Goal: Task Accomplishment & Management: Complete application form

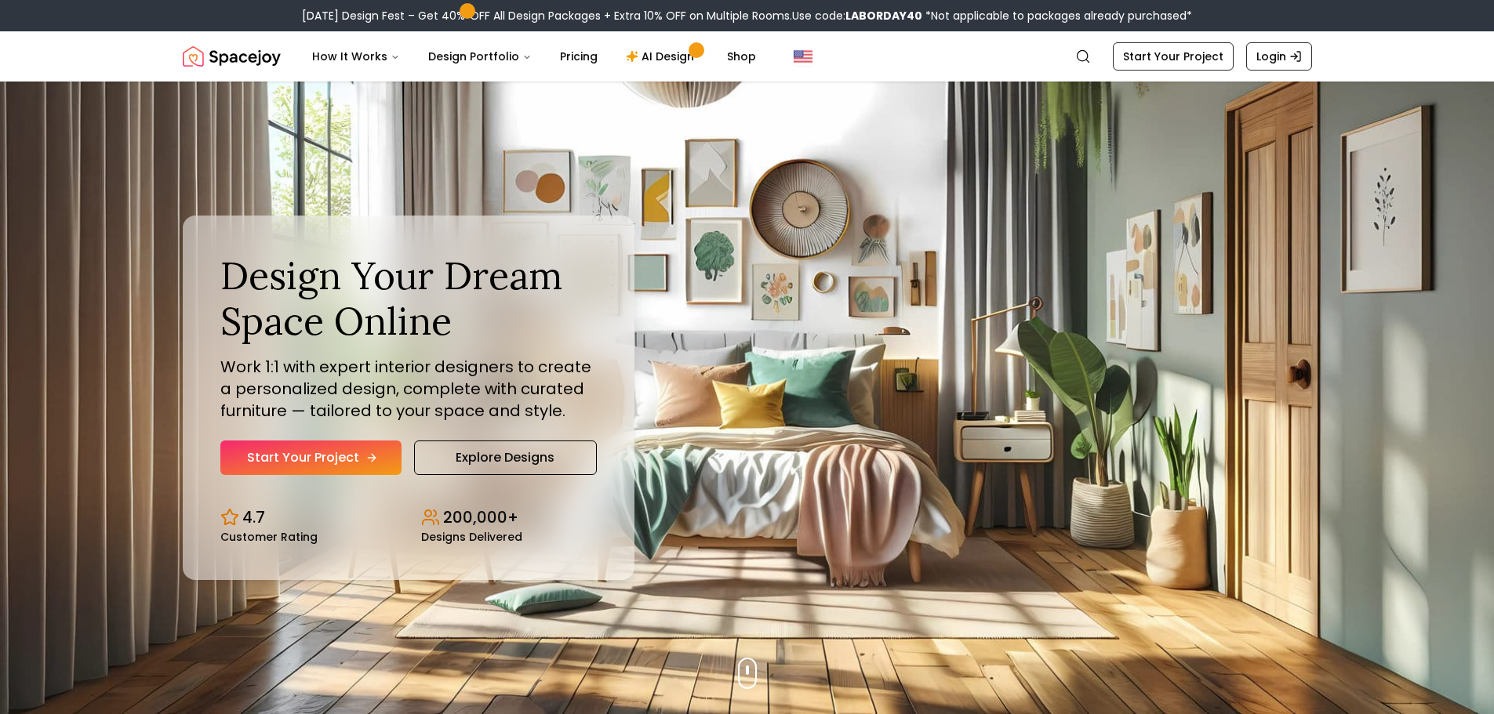
click at [334, 453] on link "Start Your Project" at bounding box center [310, 458] width 181 height 34
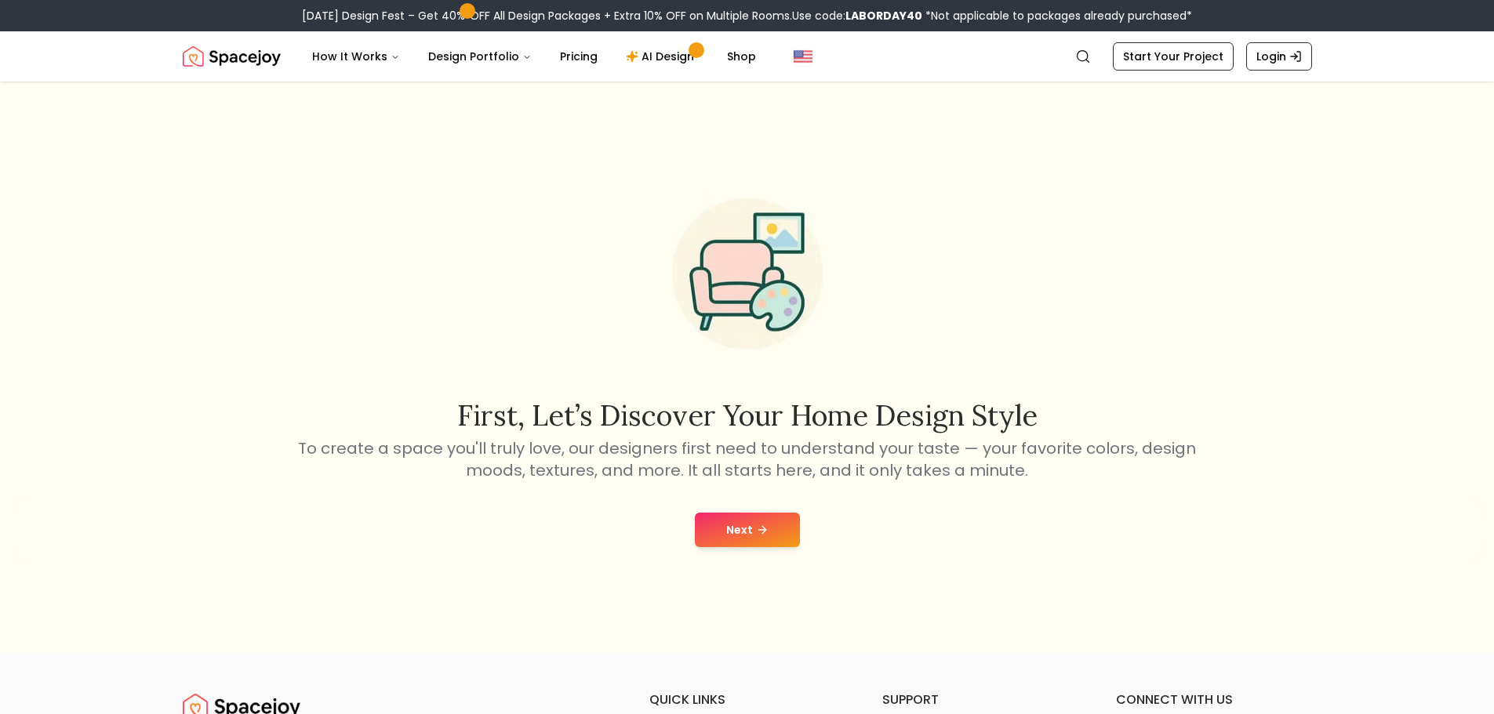
click at [732, 532] on button "Next" at bounding box center [747, 530] width 105 height 34
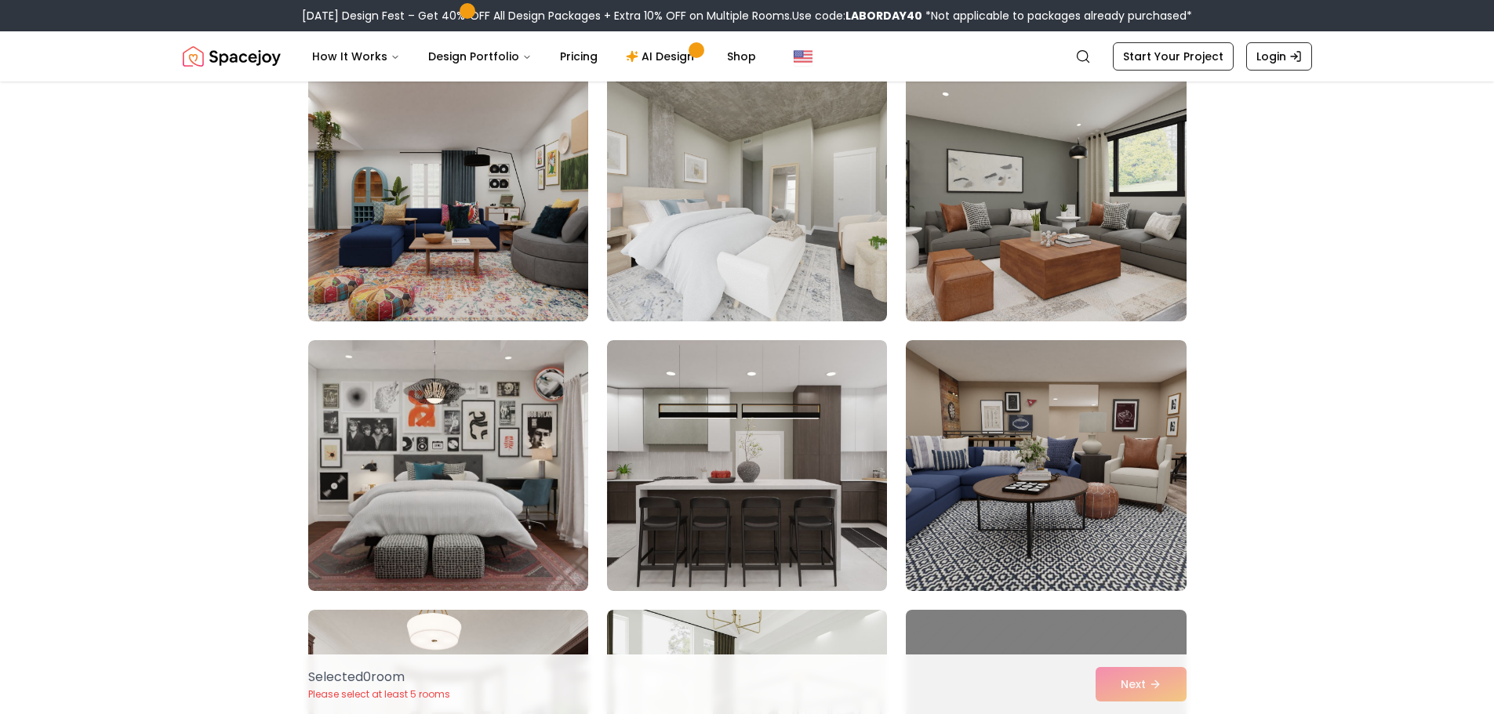
scroll to position [5809, 0]
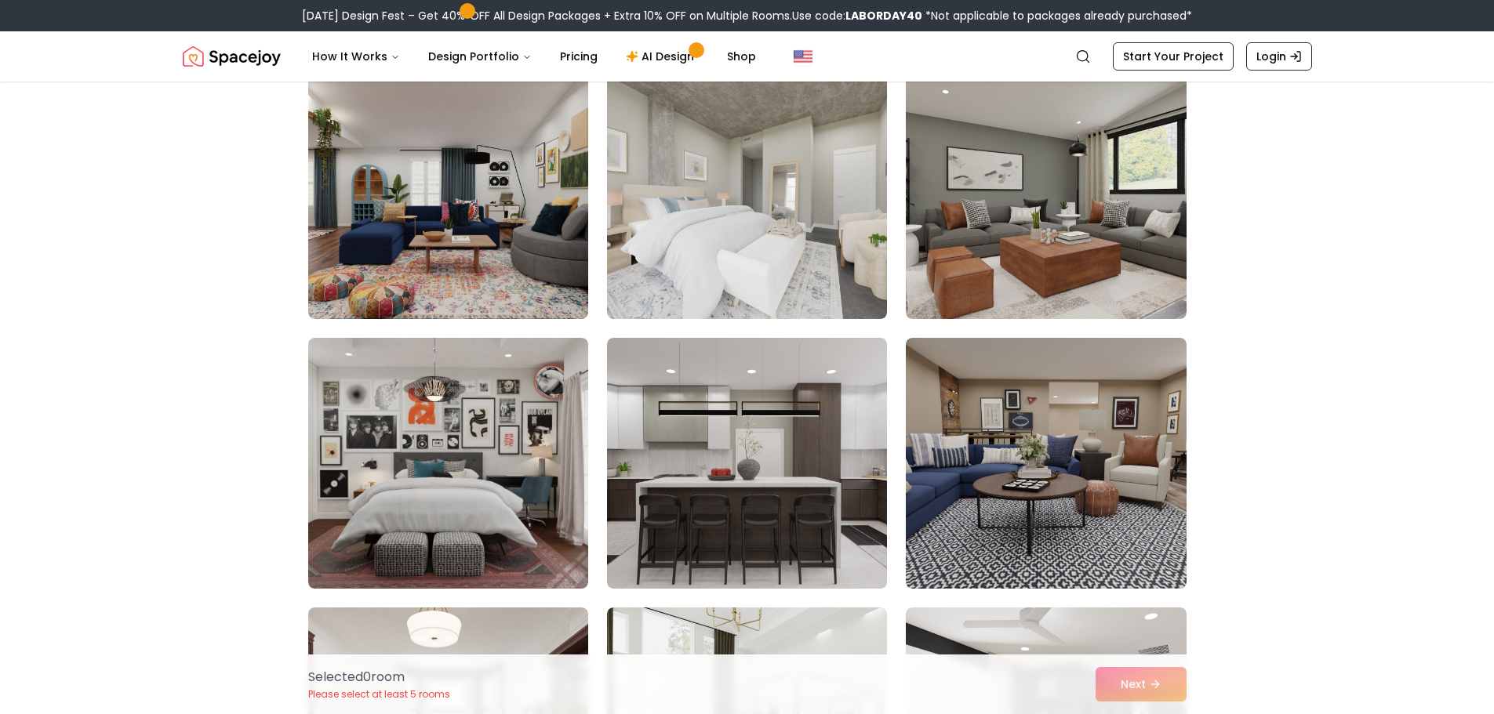
click at [723, 278] on img at bounding box center [747, 193] width 280 height 251
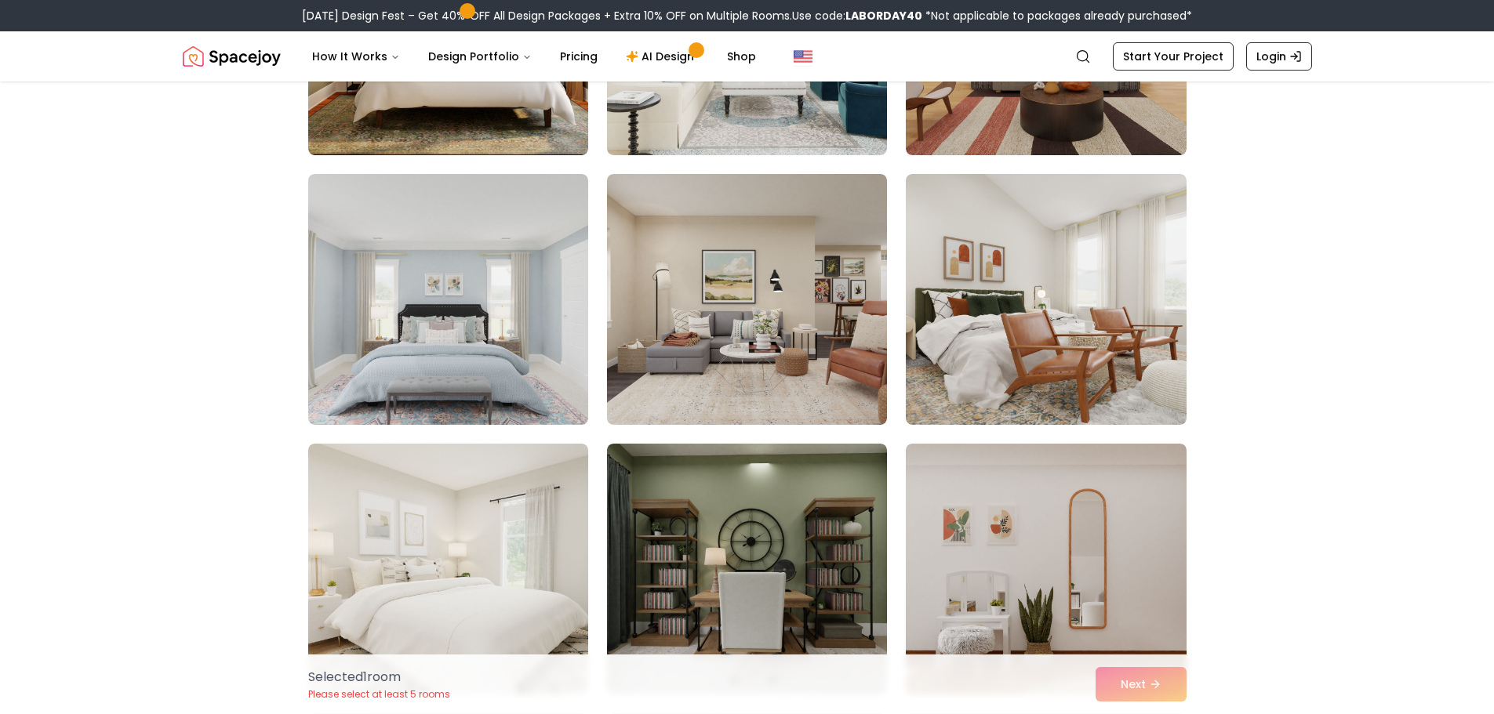
scroll to position [7322, 0]
click at [489, 309] on img at bounding box center [448, 298] width 294 height 263
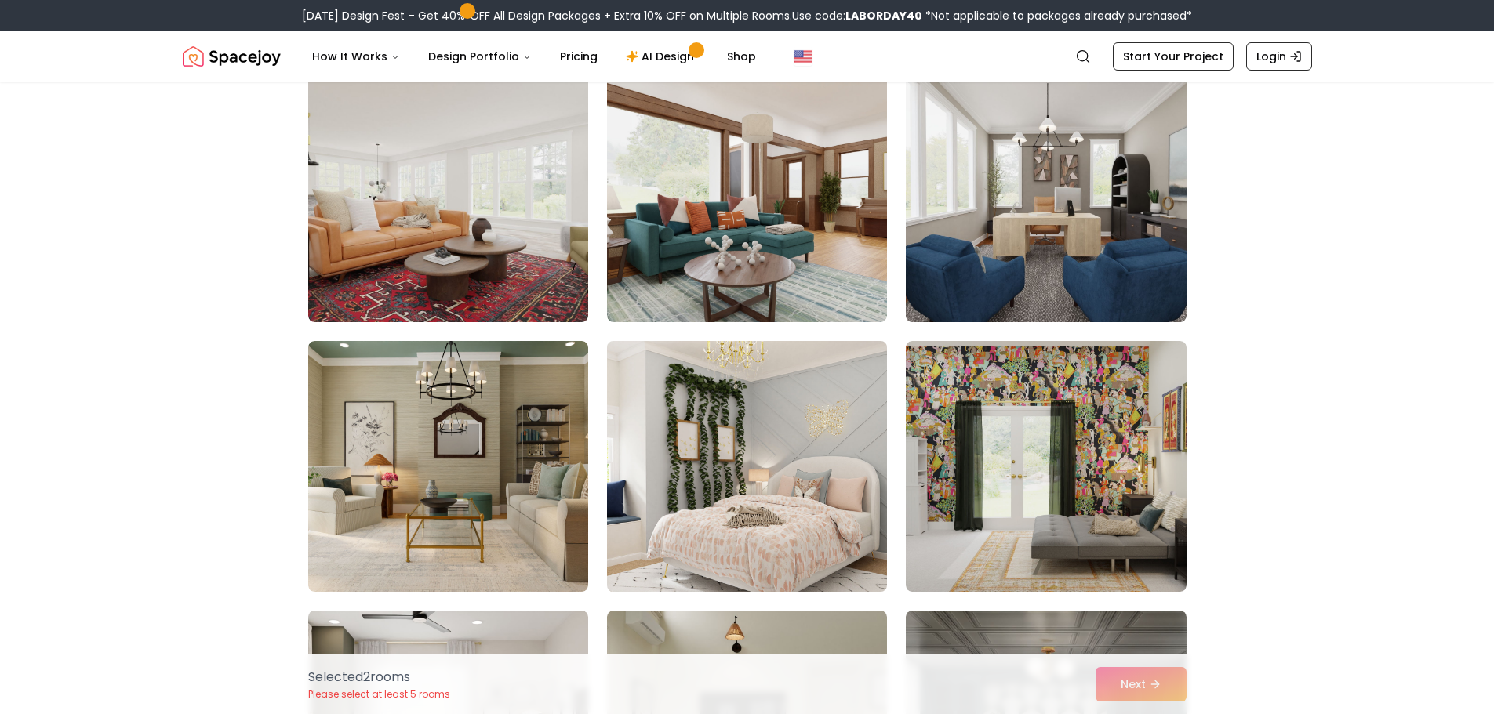
click at [653, 525] on img at bounding box center [747, 466] width 294 height 263
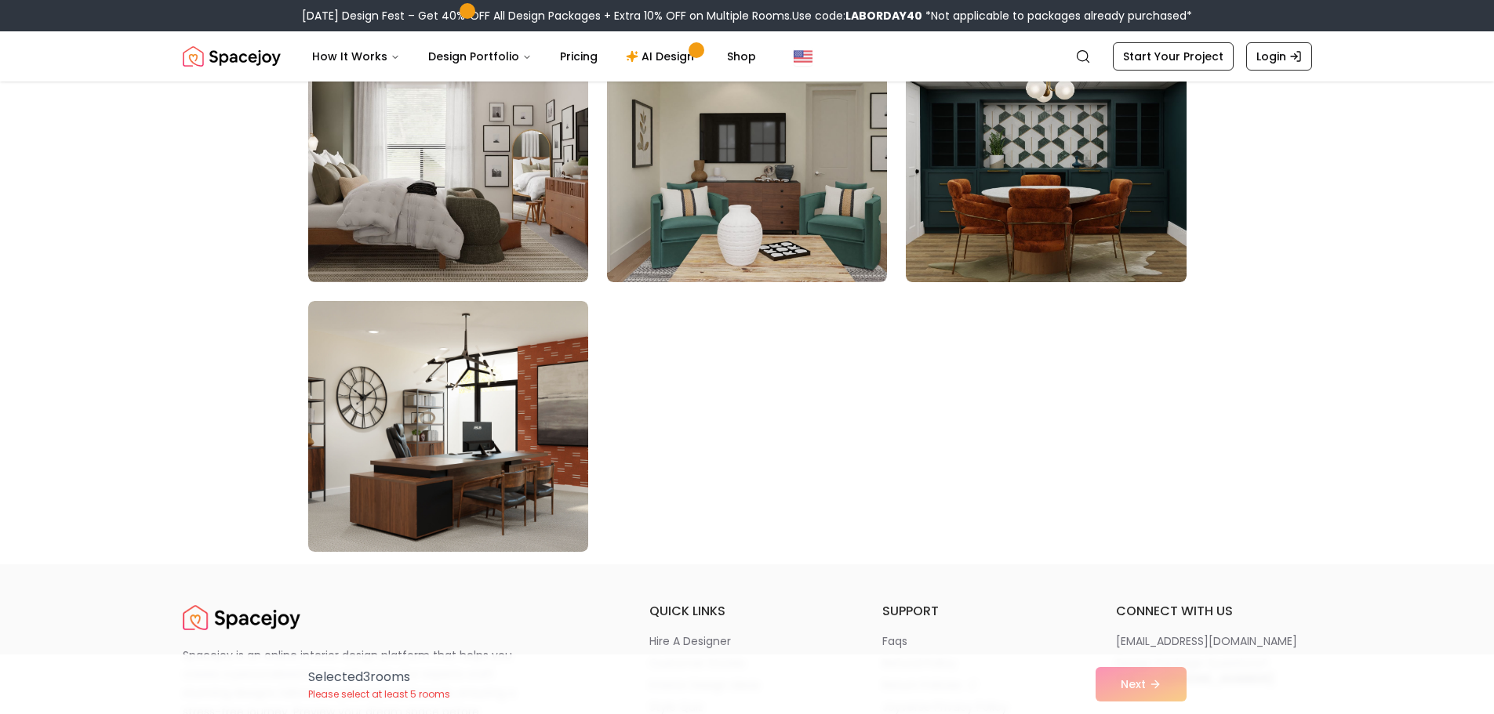
scroll to position [8813, 0]
click at [1110, 695] on div "Selected 3 room s Please select at least 5 rooms Next" at bounding box center [747, 685] width 903 height 60
click at [1137, 689] on div "Selected 3 room s Please select at least 5 rooms Next" at bounding box center [747, 685] width 903 height 60
click at [1119, 682] on div "Selected 3 room s Please select at least 5 rooms Next" at bounding box center [747, 685] width 903 height 60
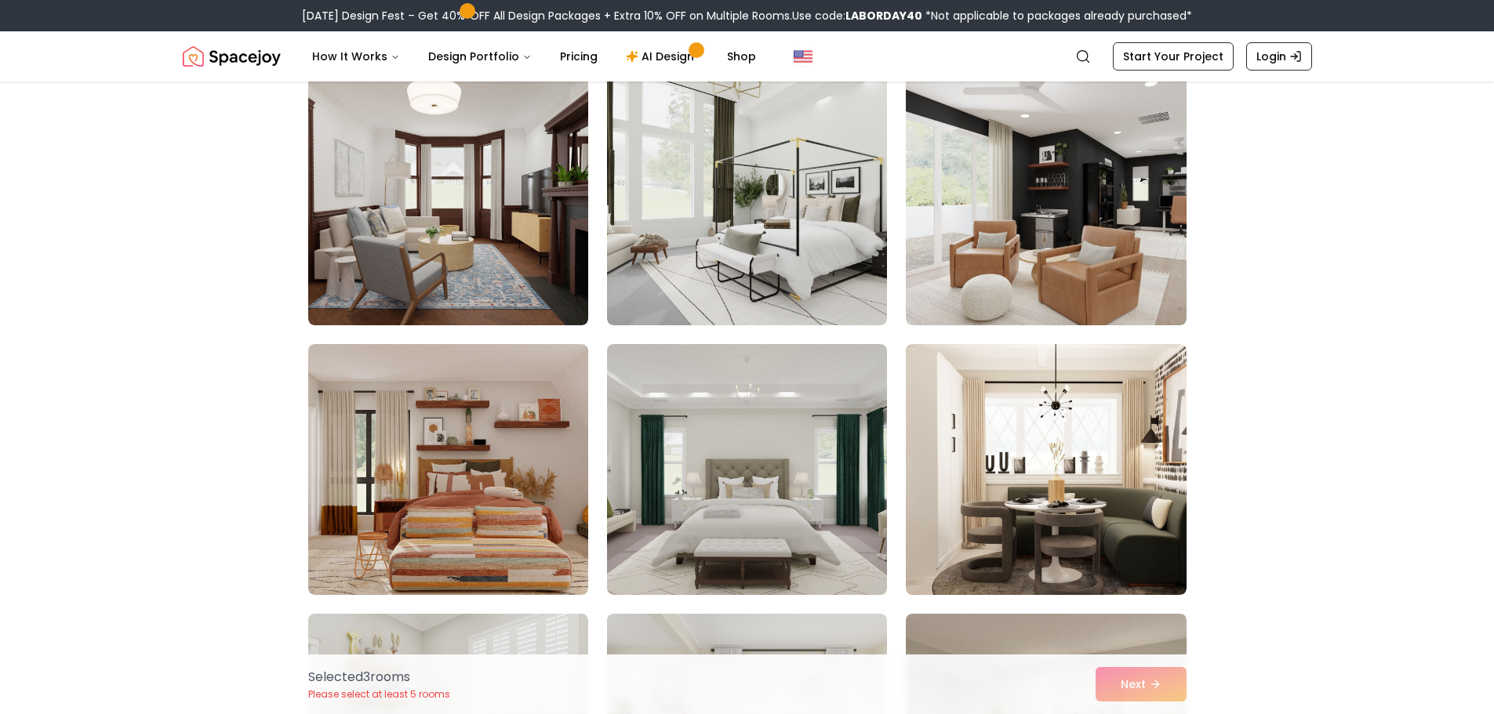
scroll to position [6332, 0]
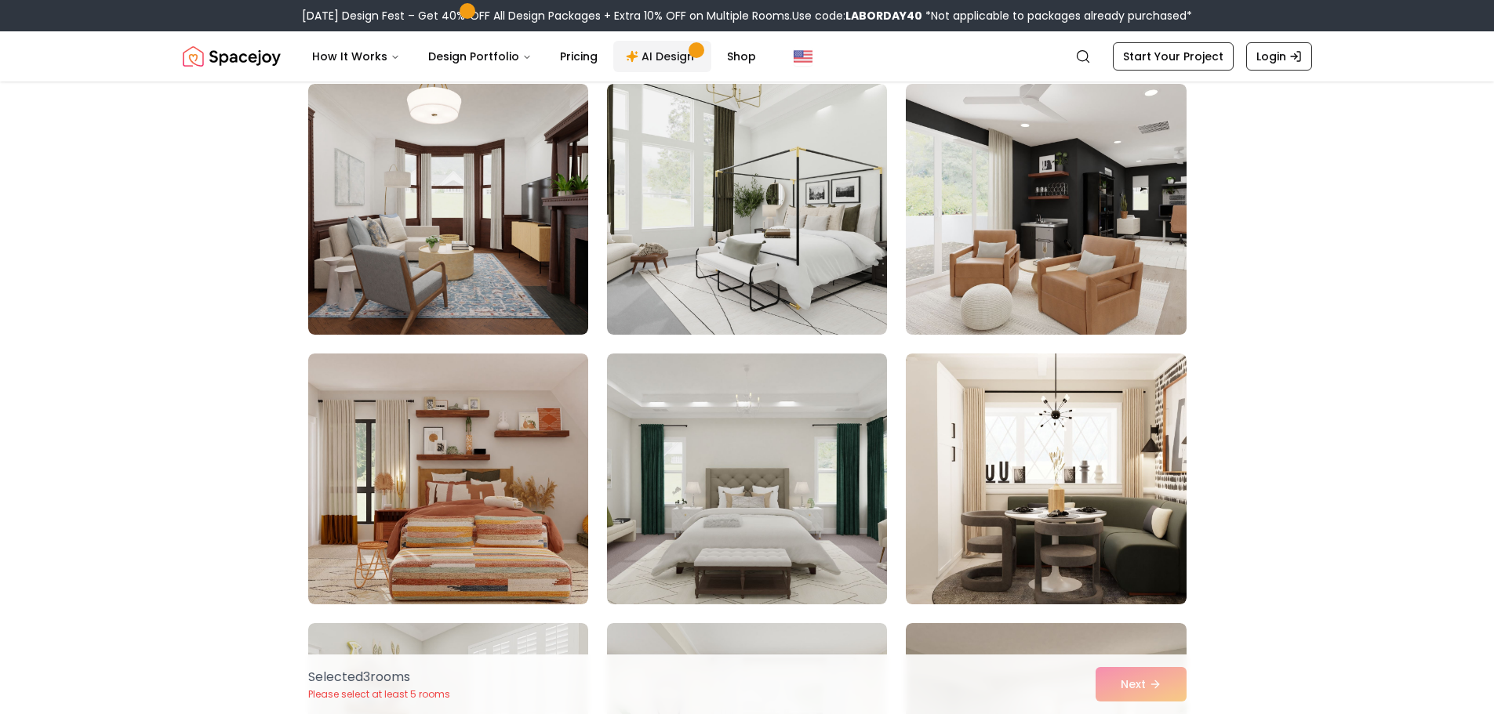
click at [667, 67] on link "AI Design" at bounding box center [662, 56] width 98 height 31
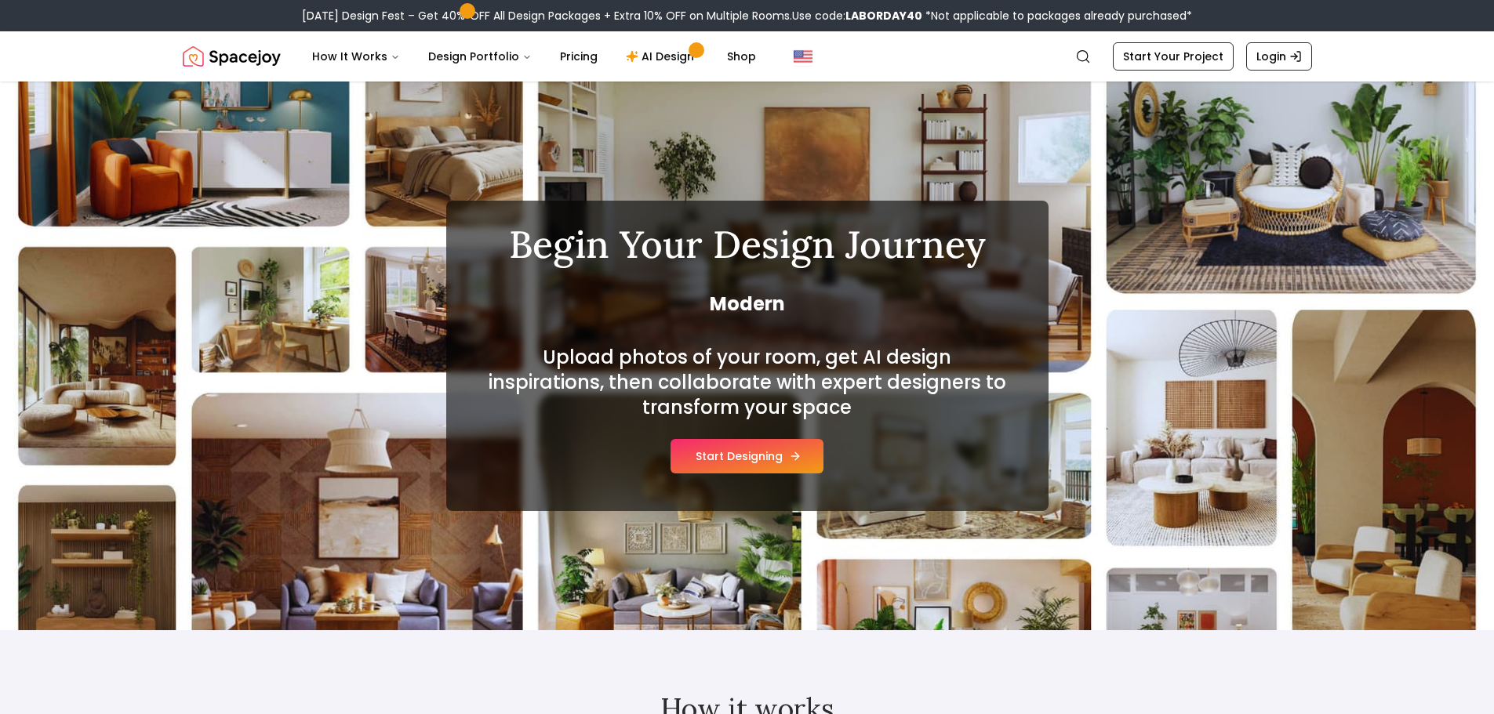
click at [706, 463] on button "Start Designing" at bounding box center [746, 456] width 153 height 34
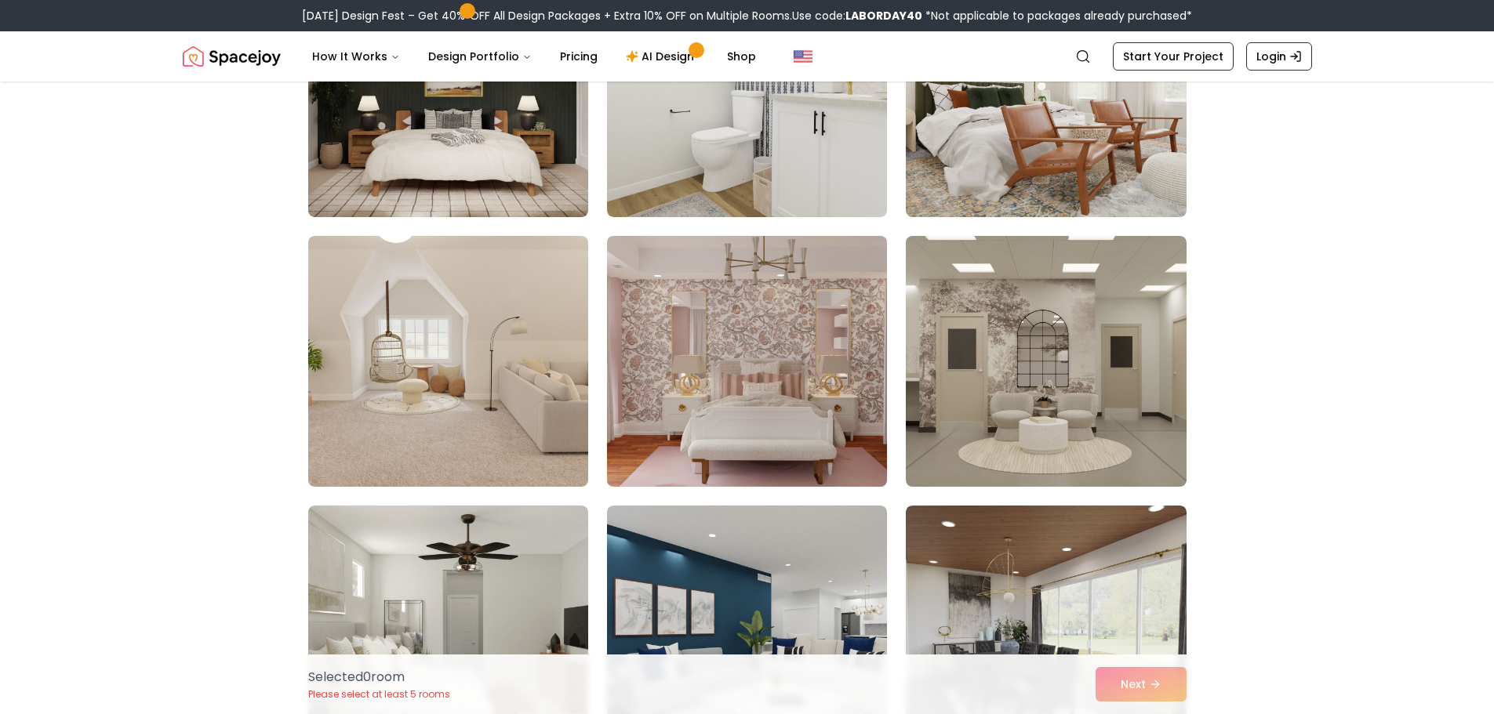
scroll to position [3485, 0]
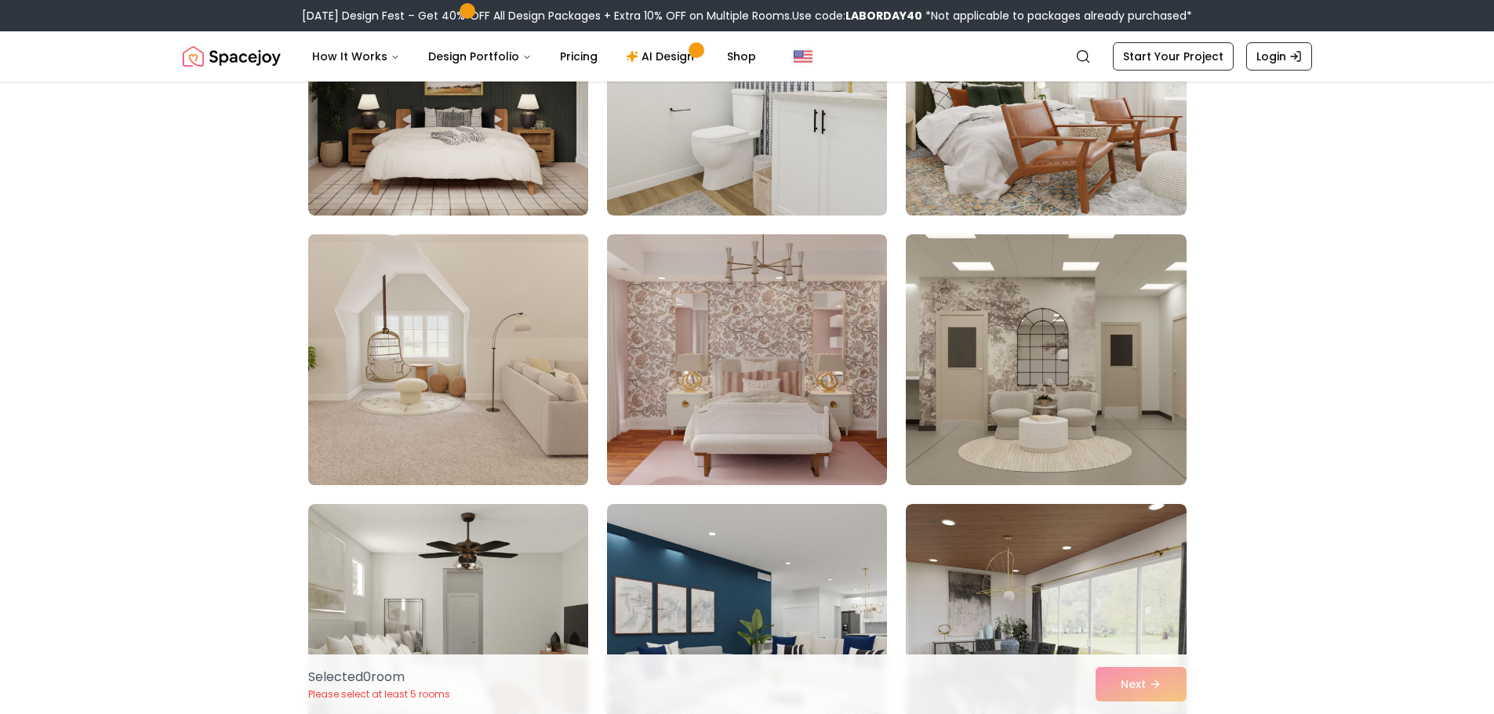
click at [545, 418] on img at bounding box center [448, 359] width 294 height 263
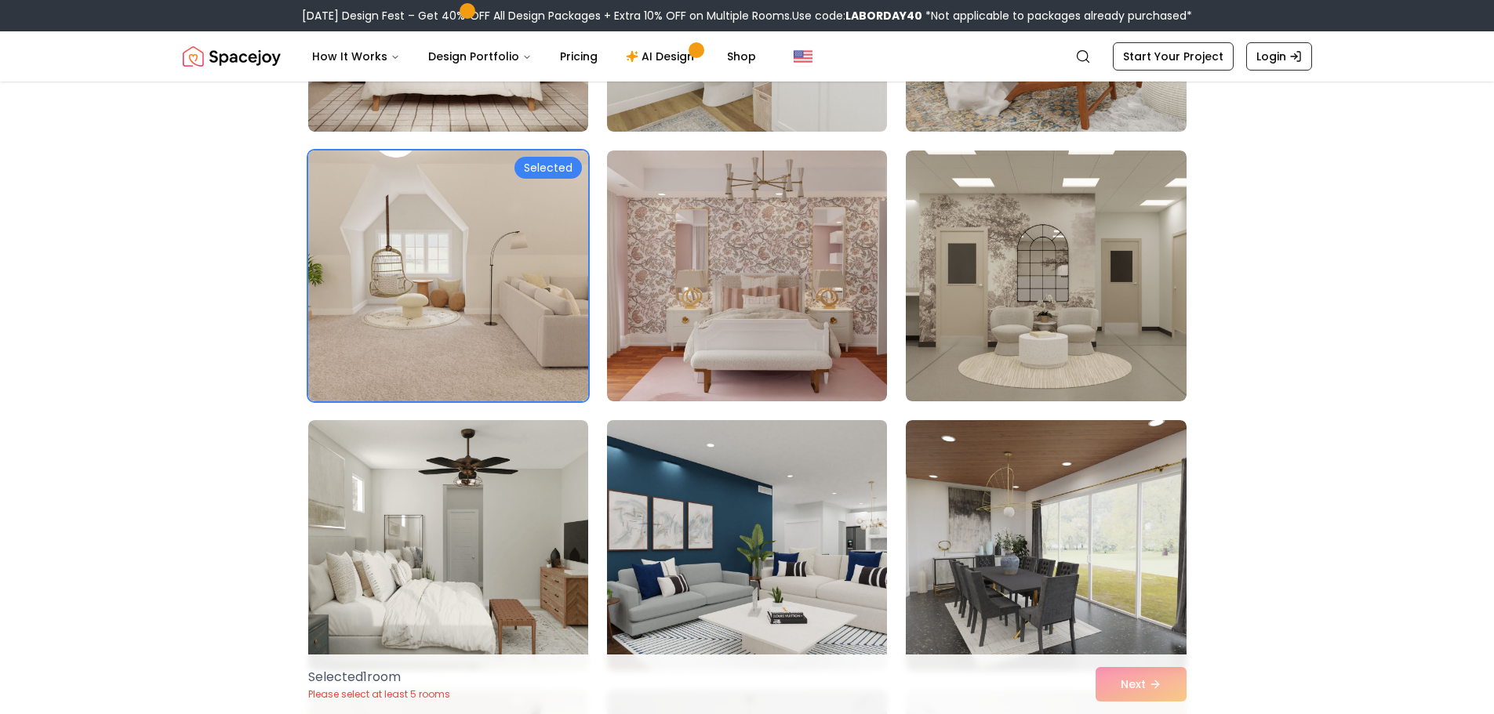
scroll to position [3574, 0]
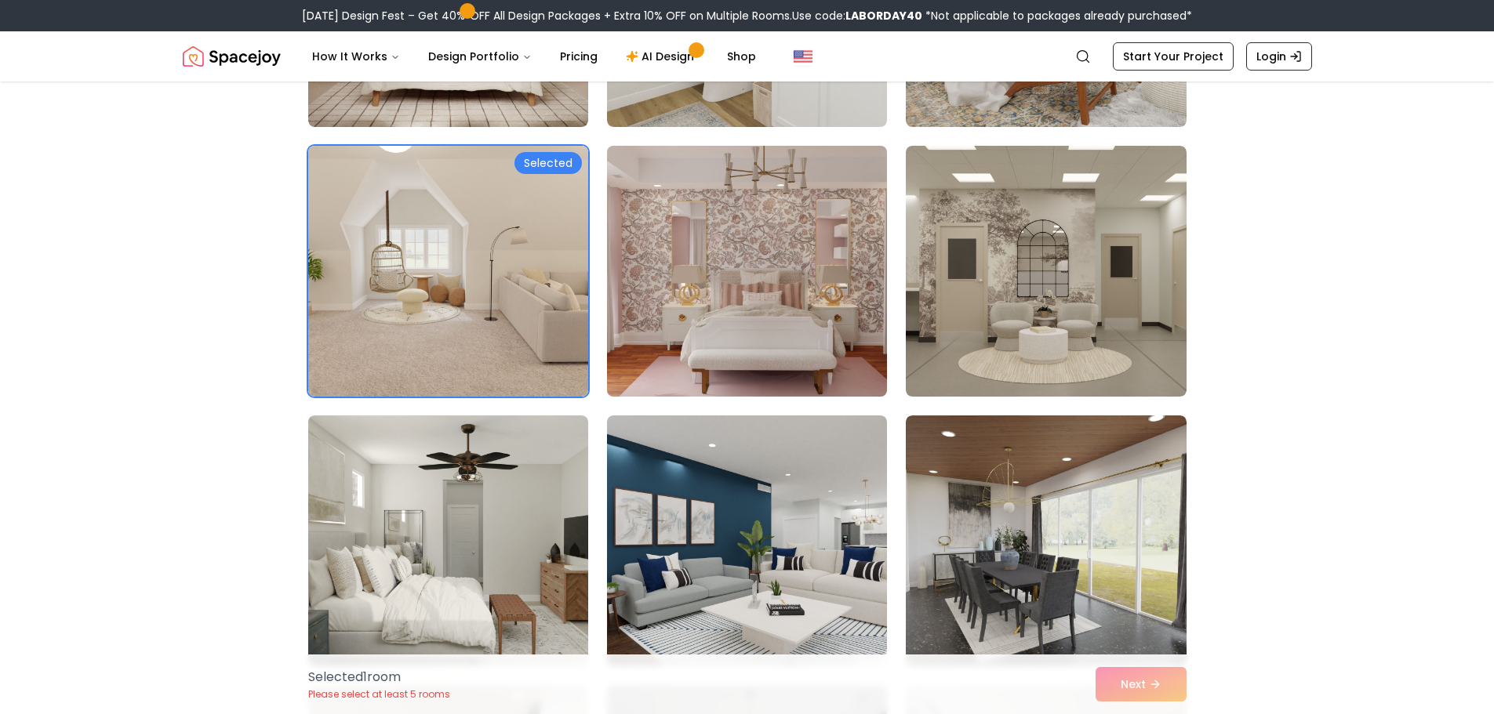
click at [744, 383] on img at bounding box center [747, 271] width 294 height 263
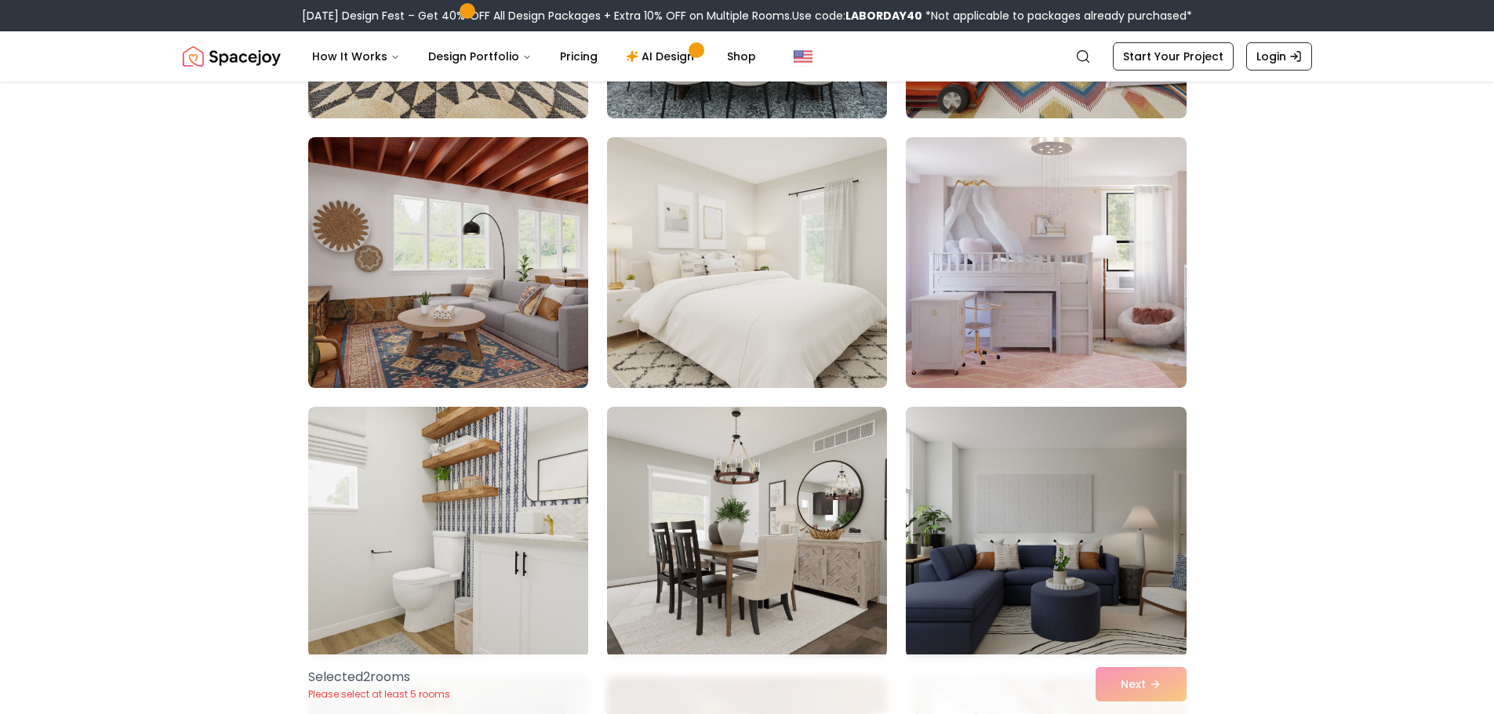
scroll to position [4393, 0]
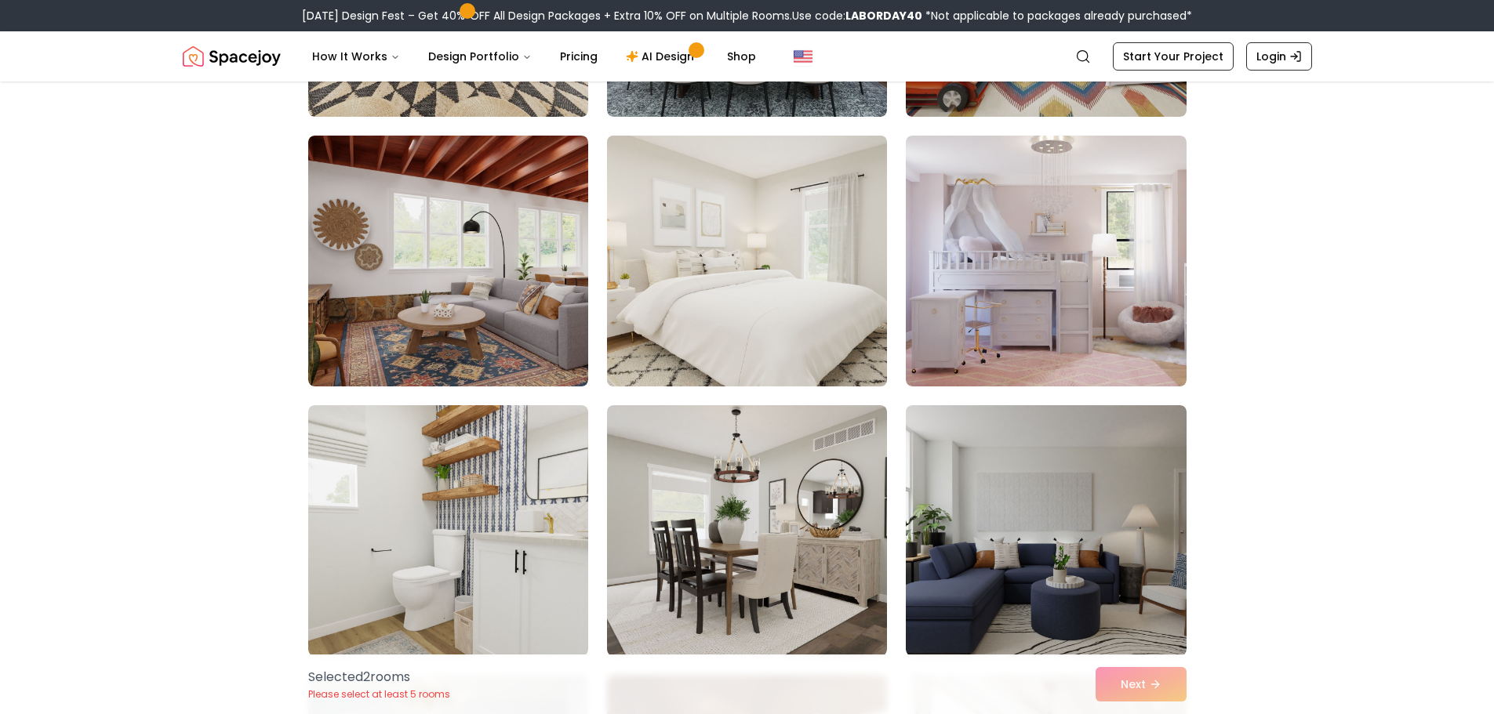
click at [721, 360] on img at bounding box center [747, 260] width 294 height 263
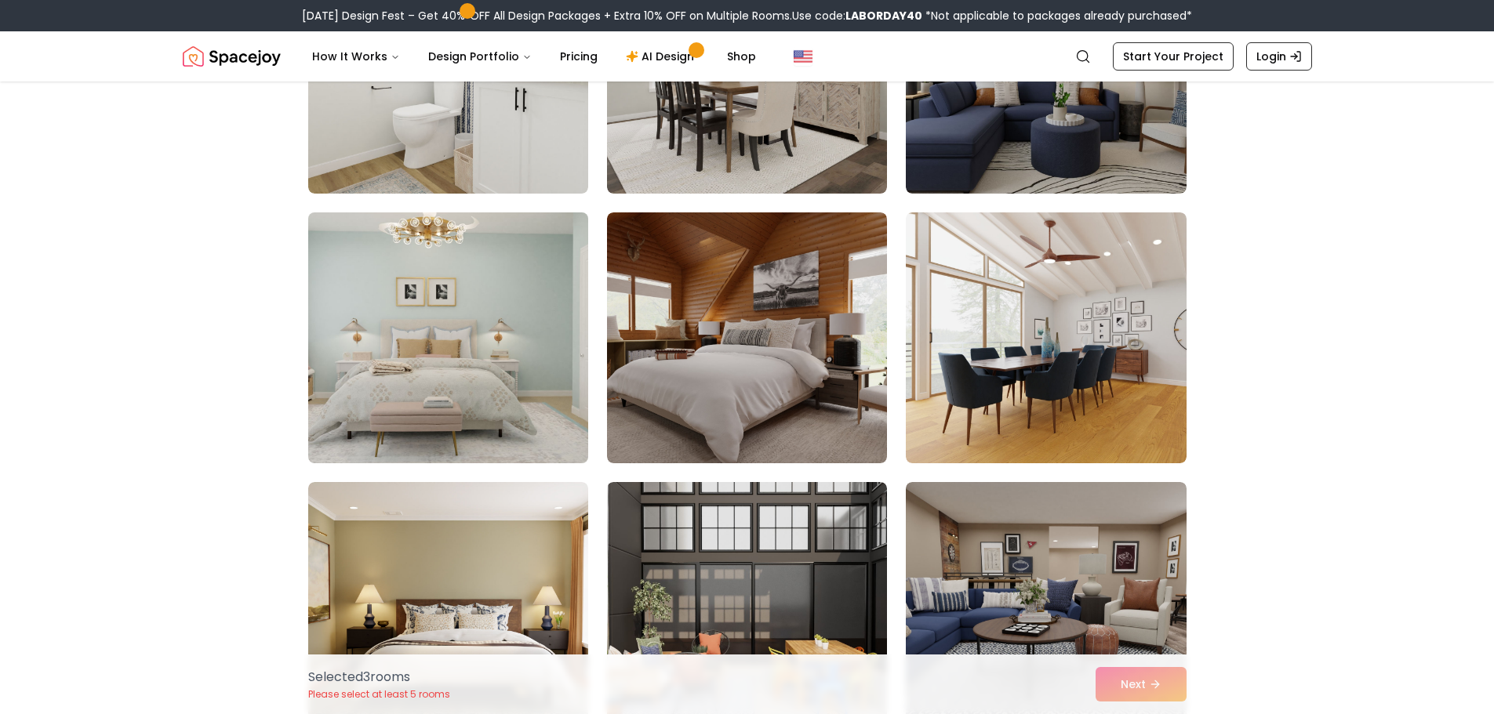
click at [519, 349] on img at bounding box center [448, 337] width 294 height 263
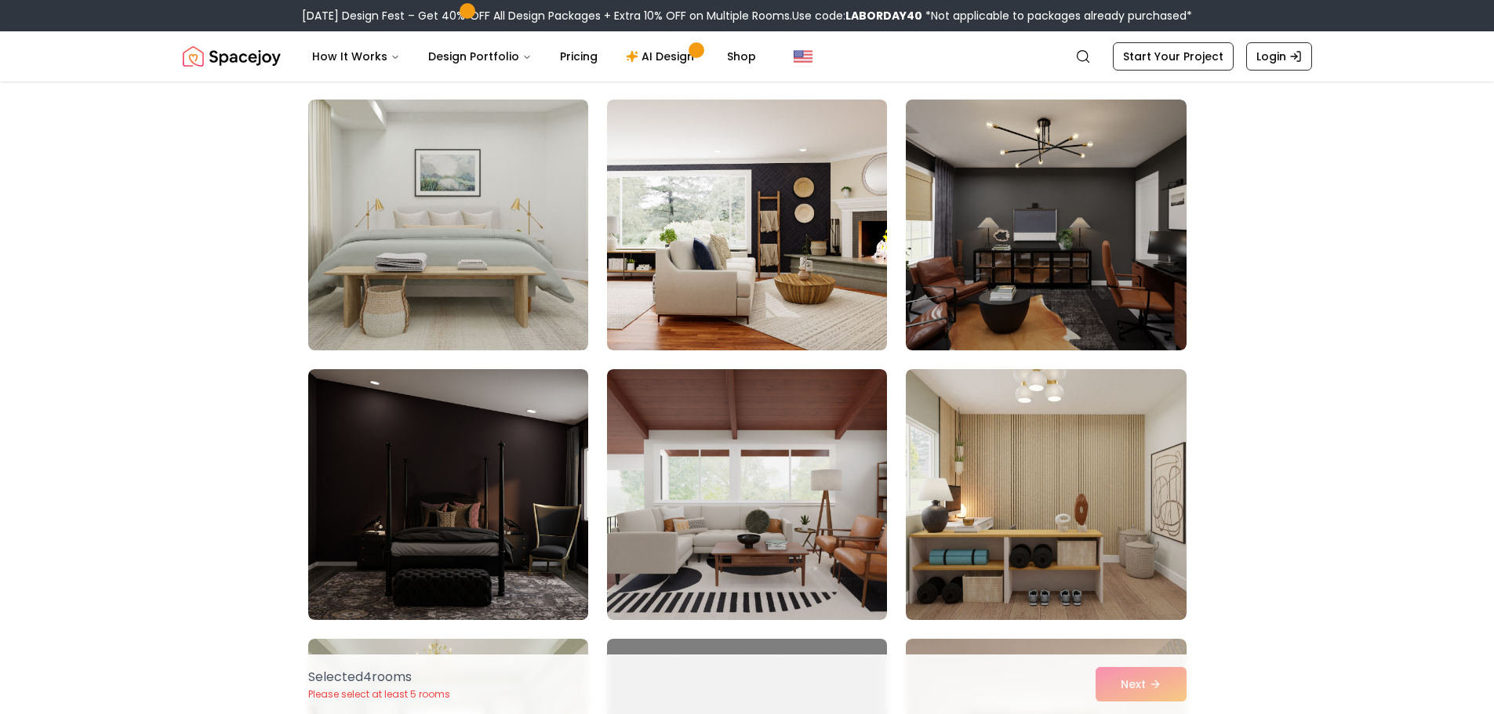
scroll to position [7666, 0]
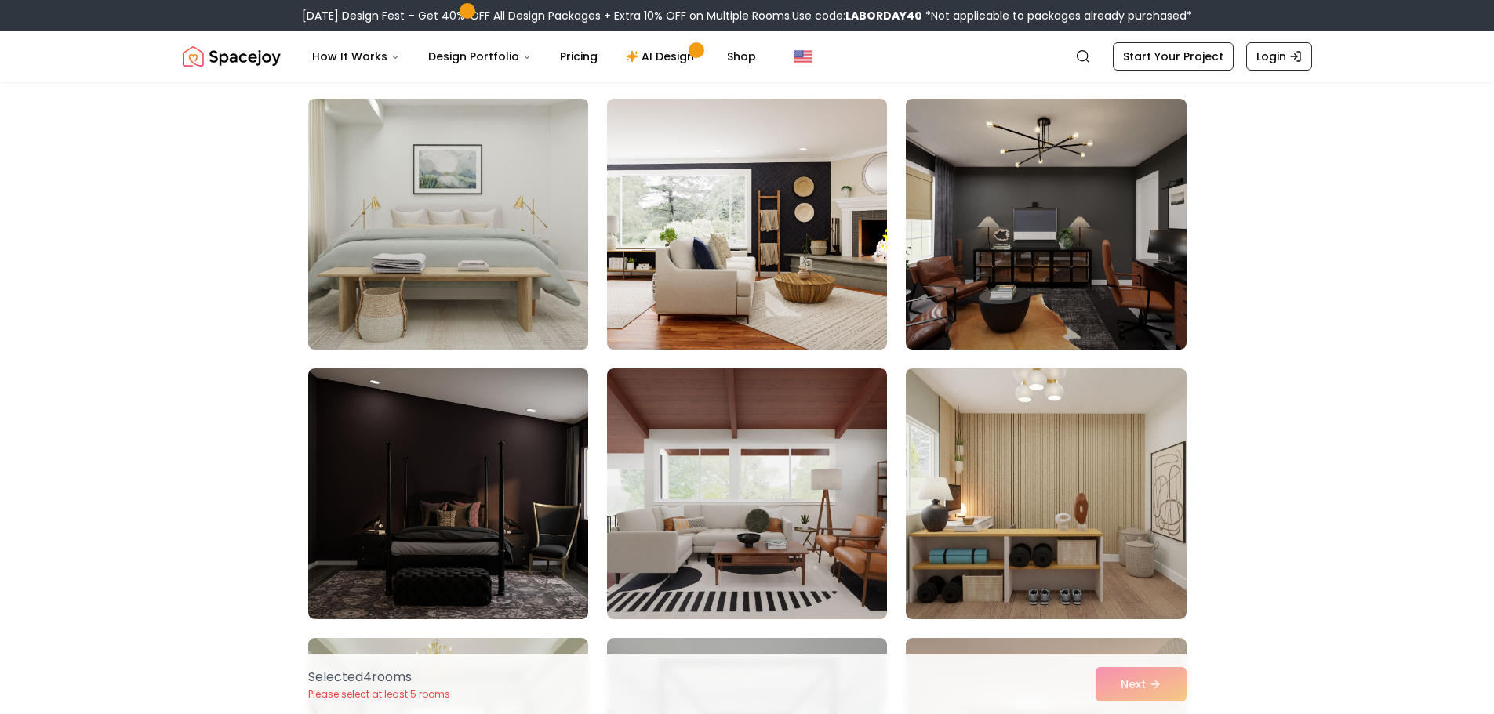
click at [504, 329] on img at bounding box center [448, 224] width 294 height 263
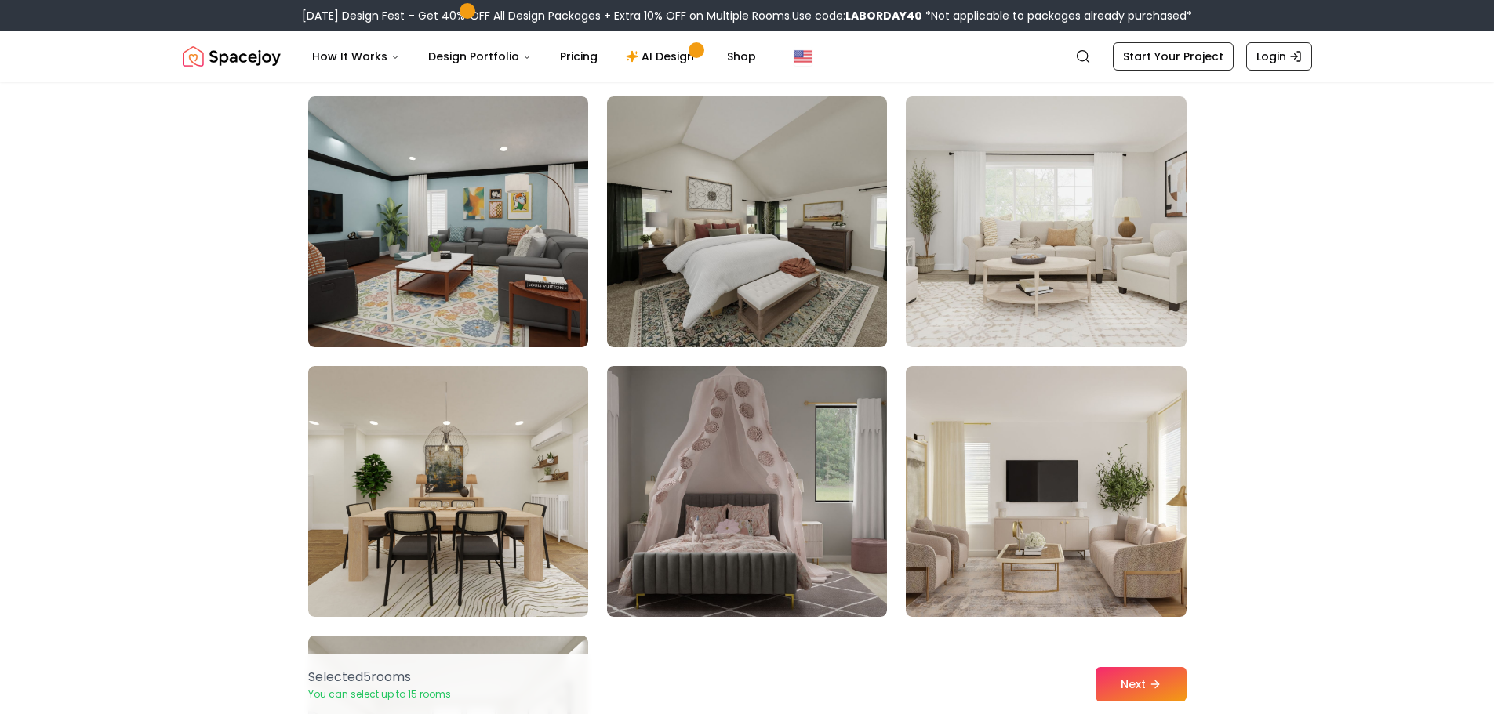
scroll to position [8478, 0]
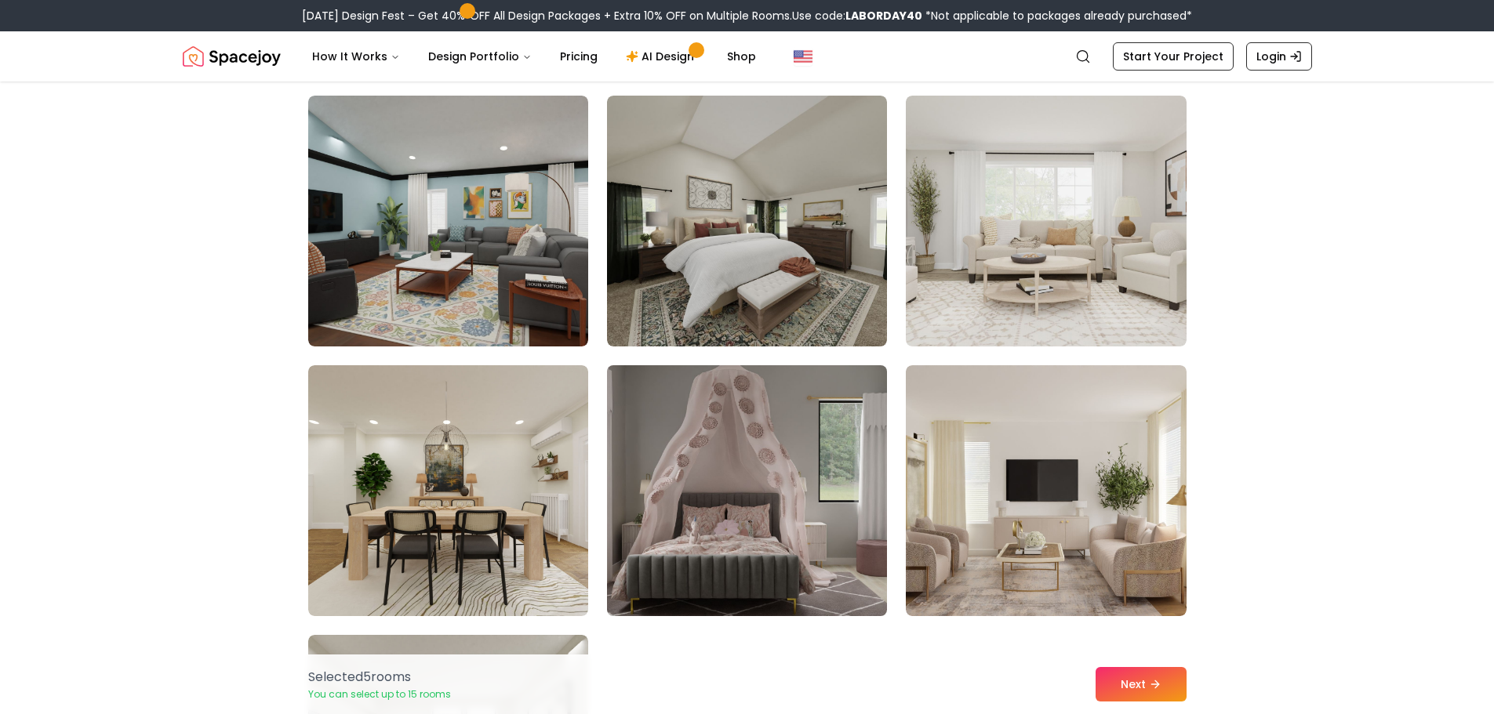
click at [822, 553] on img at bounding box center [747, 490] width 294 height 263
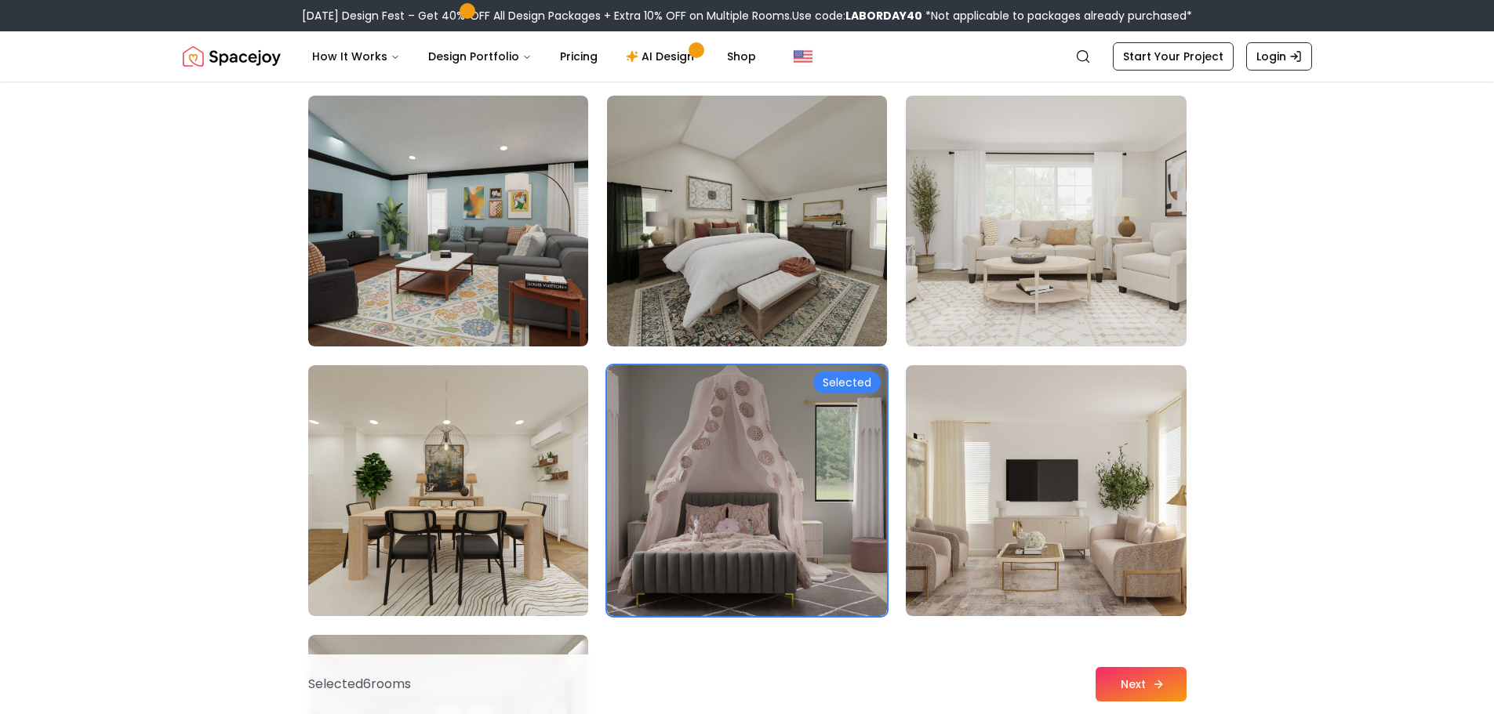
click at [1130, 689] on button "Next" at bounding box center [1140, 684] width 91 height 34
